Goal: Task Accomplishment & Management: Complete application form

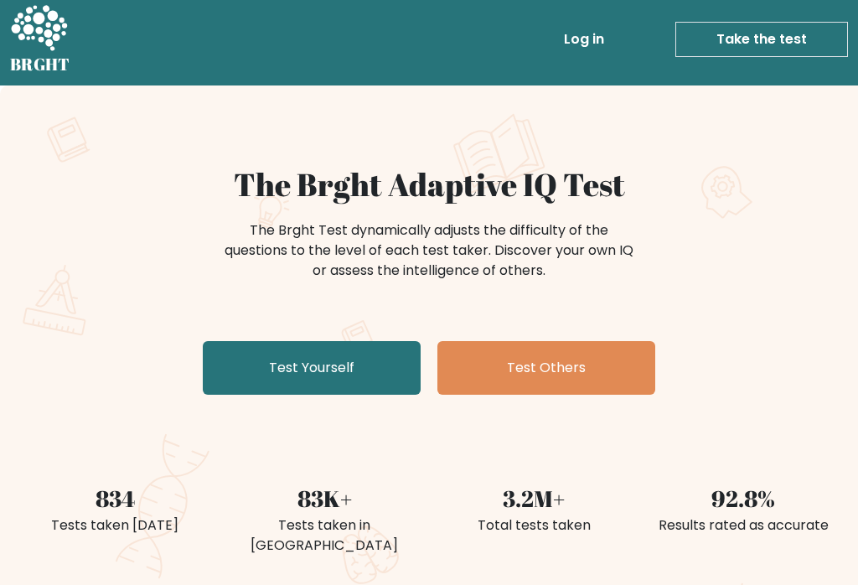
scroll to position [8, 0]
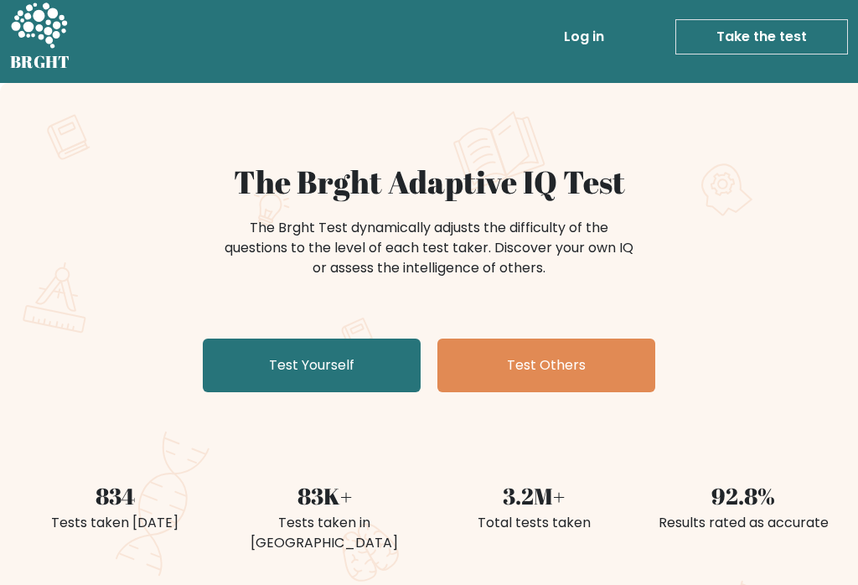
click at [361, 367] on link "Test Yourself" at bounding box center [312, 366] width 218 height 54
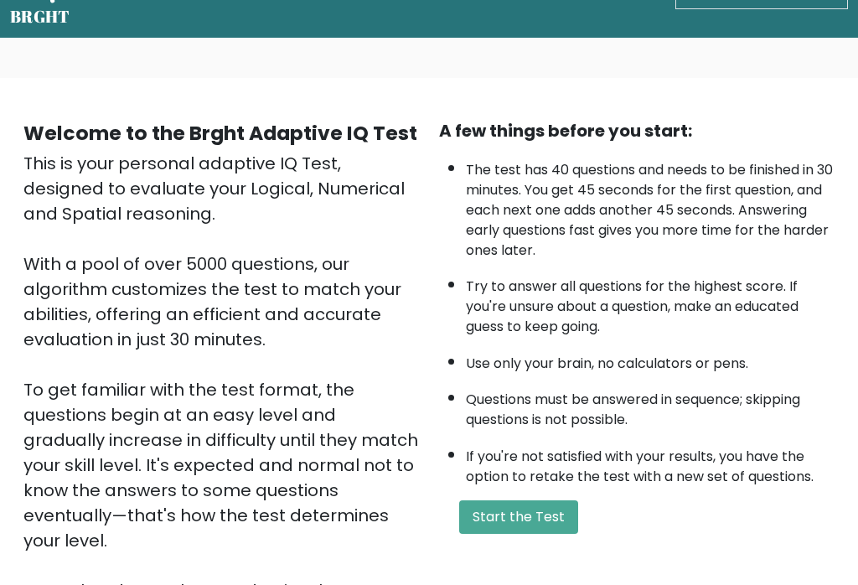
scroll to position [231, 0]
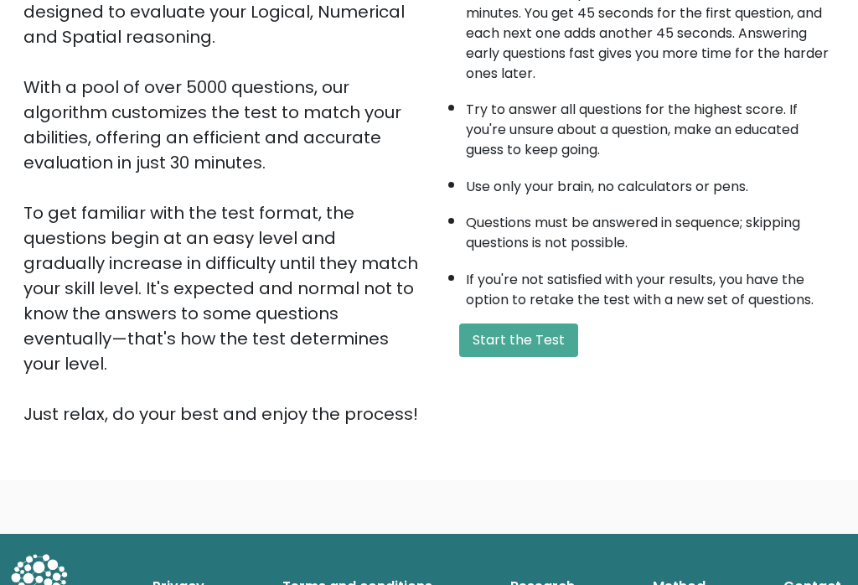
click at [538, 357] on button "Start the Test" at bounding box center [518, 341] width 119 height 34
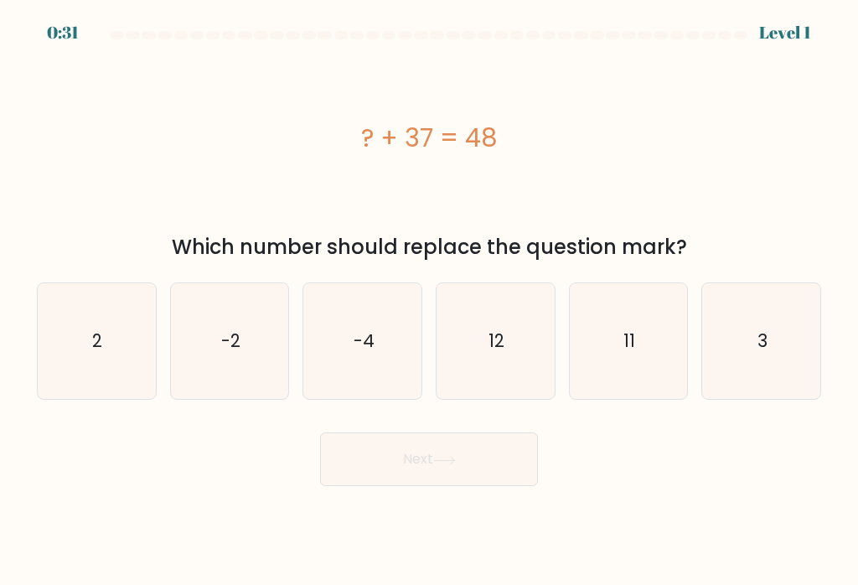
click at [633, 346] on text "11" at bounding box center [630, 341] width 12 height 24
click at [430, 301] on input "e. 11" at bounding box center [429, 297] width 1 height 8
radio input "true"
click at [482, 469] on button "Next" at bounding box center [429, 460] width 218 height 54
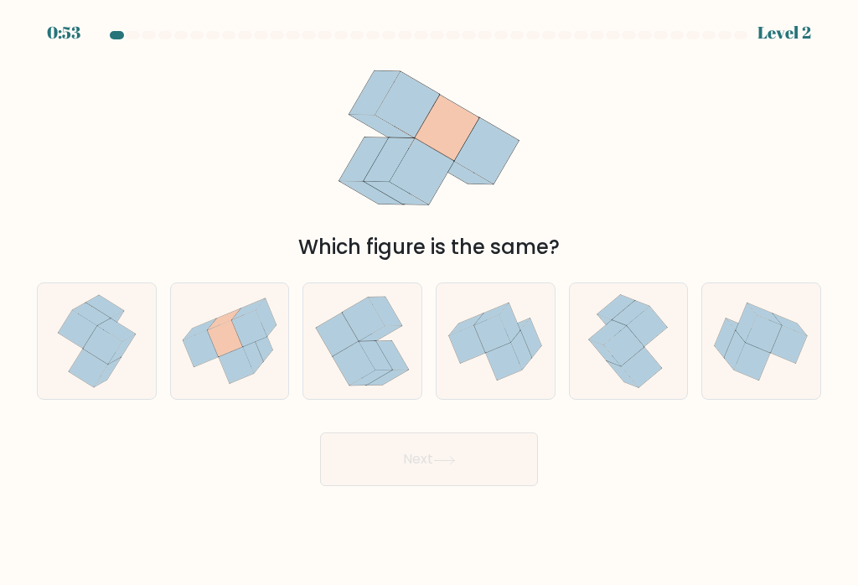
click at [225, 377] on icon at bounding box center [236, 365] width 35 height 37
click at [429, 301] on input "b." at bounding box center [429, 297] width 1 height 8
radio input "true"
click at [378, 486] on button "Next" at bounding box center [429, 460] width 218 height 54
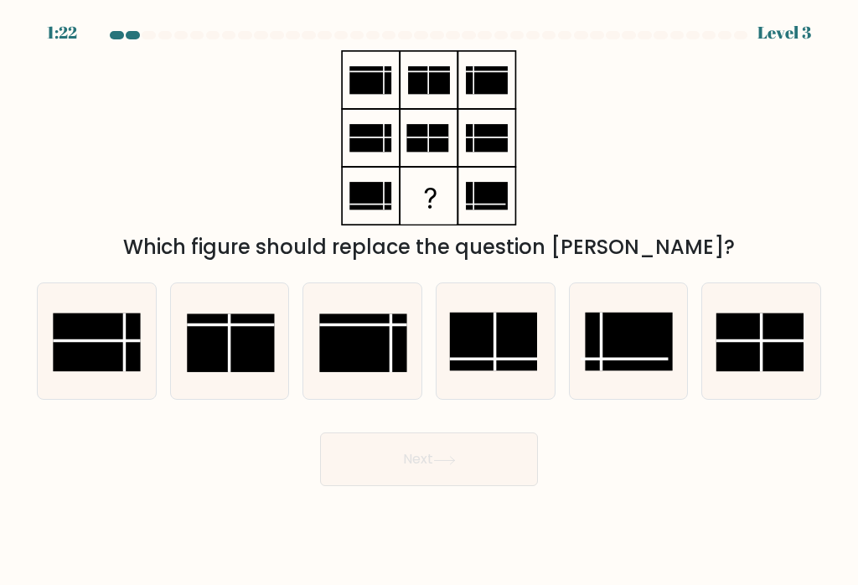
click at [498, 370] on rect at bounding box center [493, 342] width 87 height 58
click at [430, 301] on input "d." at bounding box center [429, 297] width 1 height 8
radio input "true"
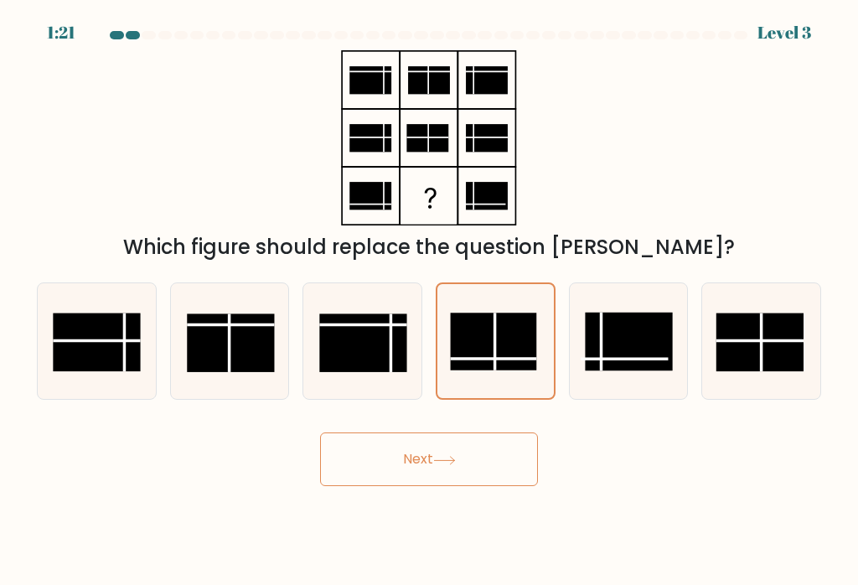
click at [498, 457] on button "Next" at bounding box center [429, 460] width 218 height 54
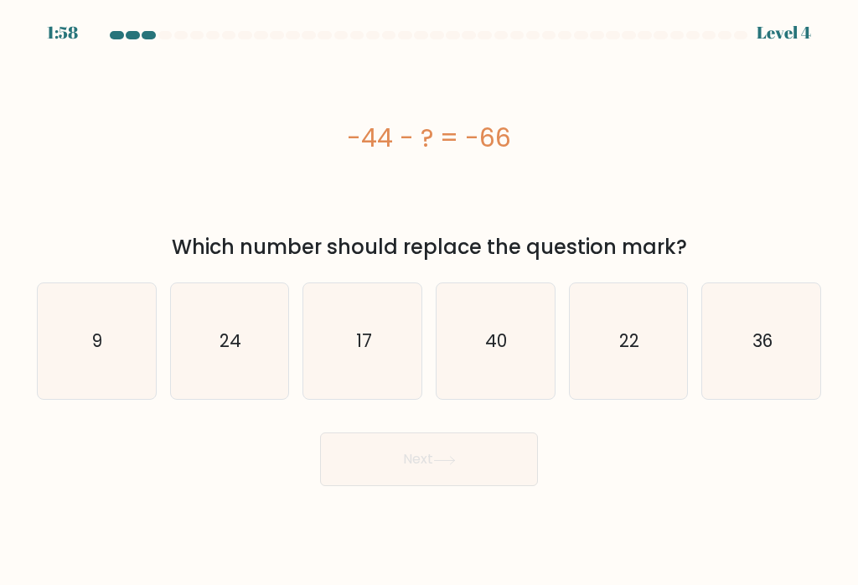
click at [634, 374] on icon "22" at bounding box center [629, 341] width 116 height 116
click at [430, 301] on input "e. 22" at bounding box center [429, 297] width 1 height 8
radio input "true"
click at [484, 464] on button "Next" at bounding box center [429, 460] width 218 height 54
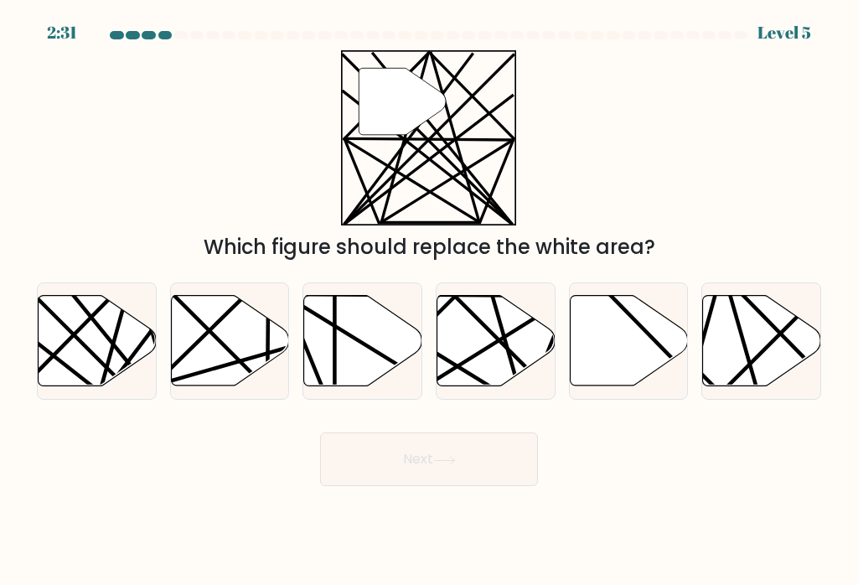
click at [229, 344] on icon at bounding box center [230, 341] width 118 height 91
click at [429, 301] on input "b." at bounding box center [429, 297] width 1 height 8
radio input "true"
click at [490, 484] on button "Next" at bounding box center [429, 460] width 218 height 54
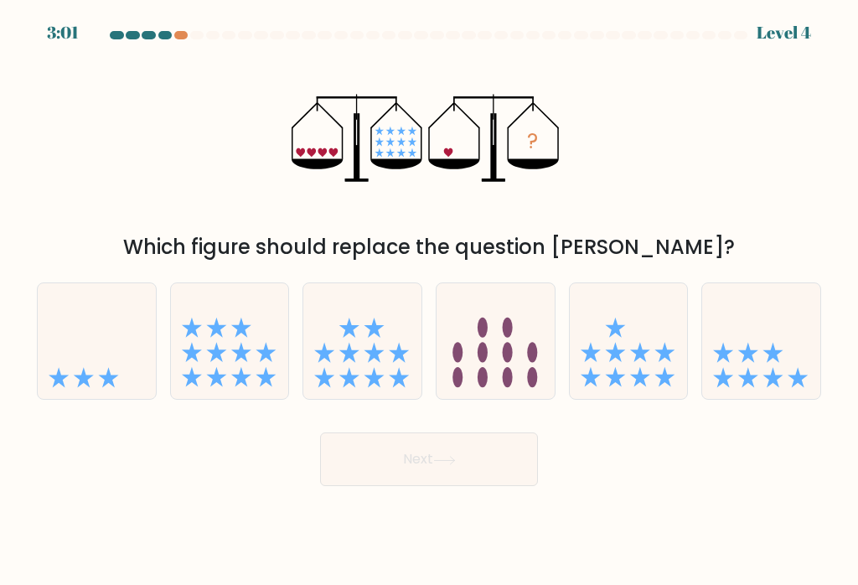
click at [74, 400] on div at bounding box center [97, 340] width 120 height 117
click at [429, 301] on input "a." at bounding box center [429, 297] width 1 height 8
radio input "true"
click at [467, 452] on button "Next" at bounding box center [429, 460] width 218 height 54
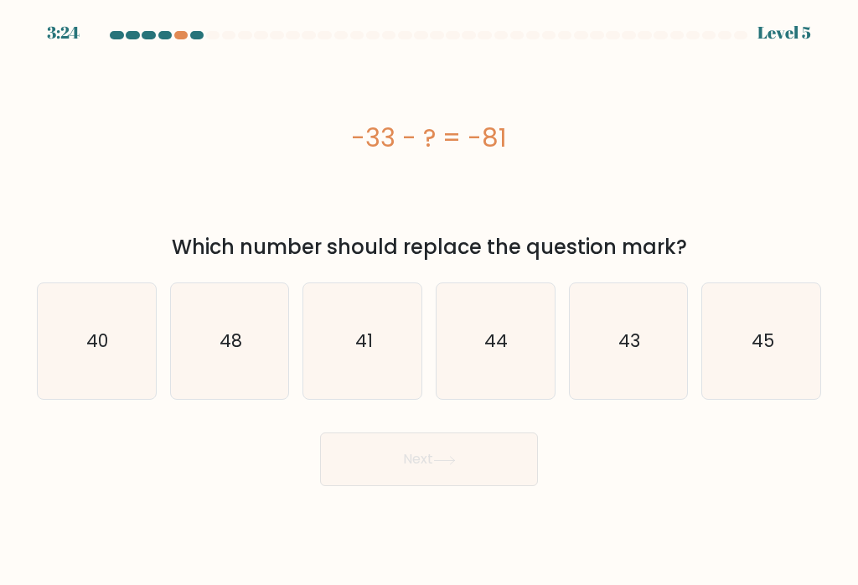
click at [225, 391] on icon "48" at bounding box center [230, 341] width 116 height 116
click at [429, 301] on input "b. 48" at bounding box center [429, 297] width 1 height 8
radio input "true"
click at [476, 479] on button "Next" at bounding box center [429, 460] width 218 height 54
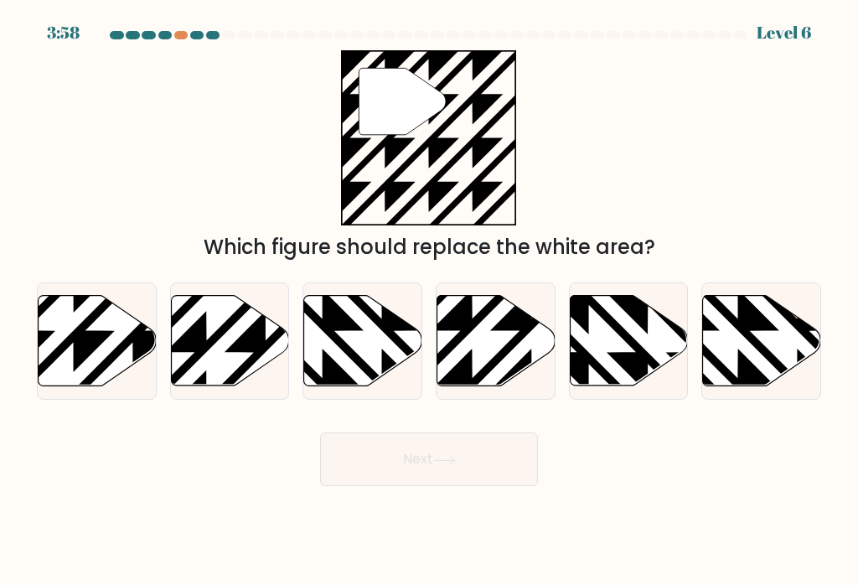
click at [124, 363] on icon at bounding box center [98, 341] width 118 height 91
click at [429, 301] on input "a." at bounding box center [429, 297] width 1 height 8
radio input "true"
click at [390, 473] on button "Next" at bounding box center [429, 460] width 218 height 54
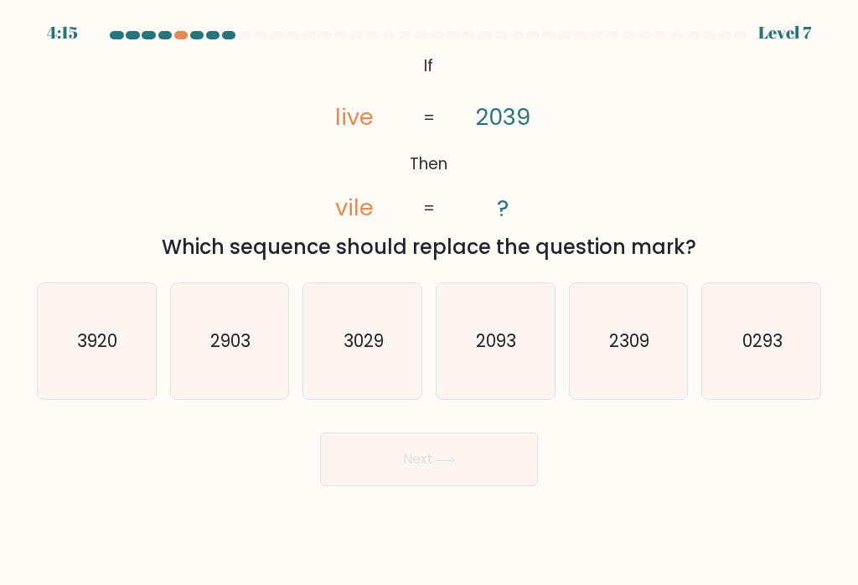
click at [376, 365] on icon "3029" at bounding box center [363, 341] width 116 height 116
click at [429, 301] on input "c. 3029" at bounding box center [429, 297] width 1 height 8
radio input "true"
click at [380, 470] on button "Next" at bounding box center [429, 460] width 218 height 54
